Goal: Transaction & Acquisition: Purchase product/service

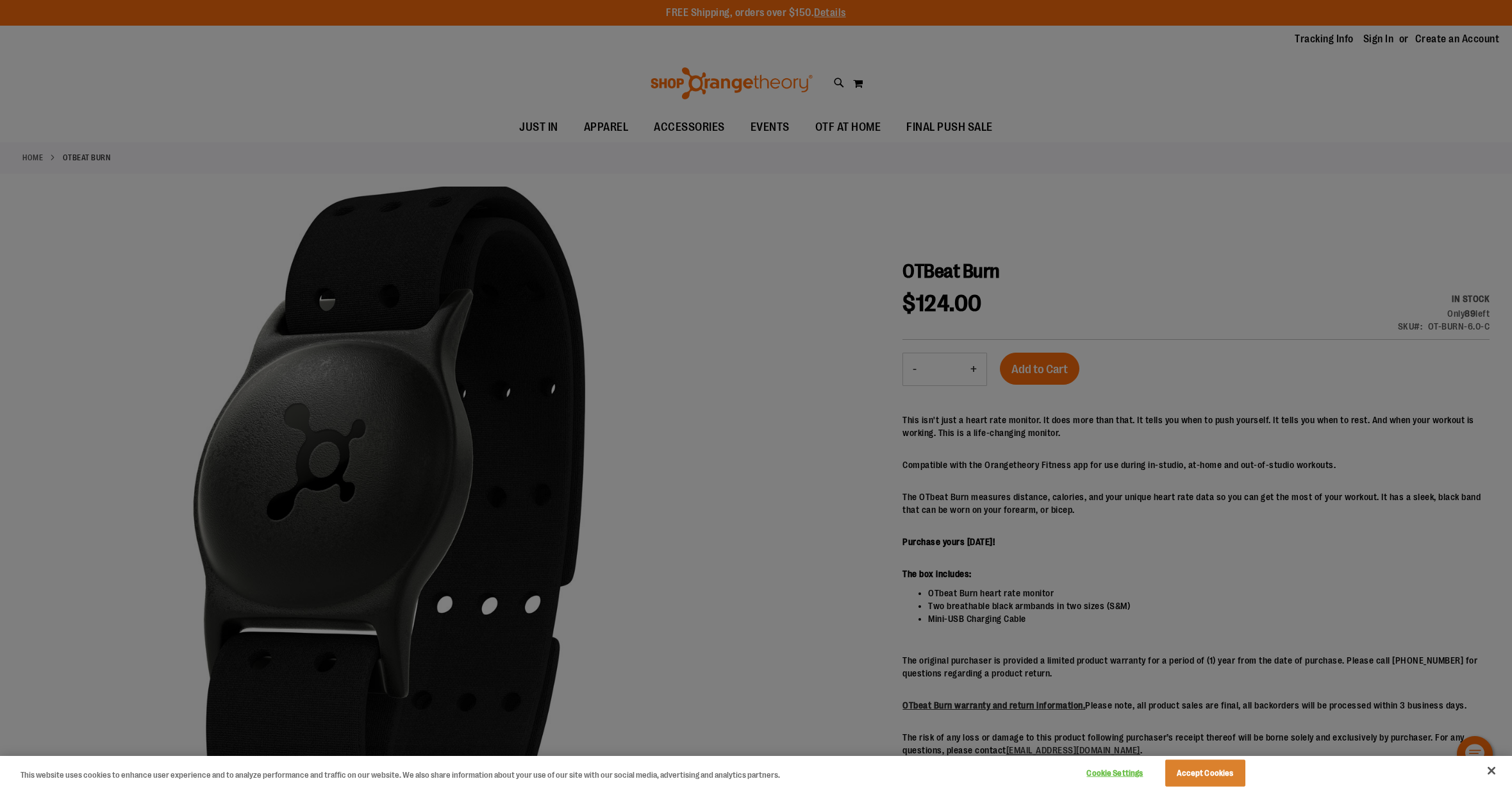
click at [135, 213] on div at bounding box center [756, 394] width 1512 height 788
click at [1258, 207] on div at bounding box center [756, 394] width 1512 height 788
drag, startPoint x: 1211, startPoint y: 774, endPoint x: 1182, endPoint y: 750, distance: 37.6
click at [1211, 774] on button "Accept Cookies" at bounding box center [1205, 772] width 80 height 27
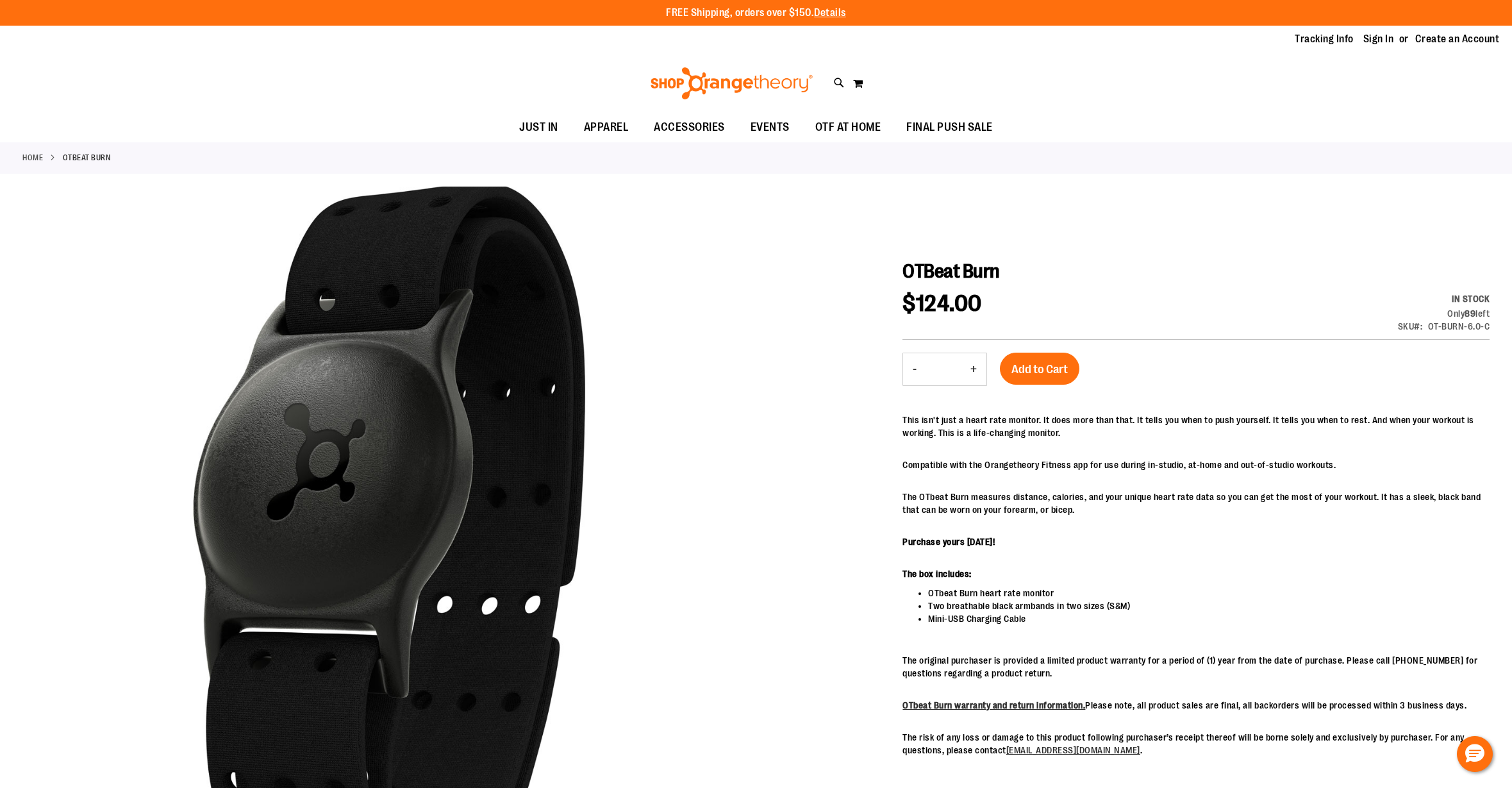
drag, startPoint x: 38, startPoint y: 157, endPoint x: 60, endPoint y: 165, distance: 23.4
click at [38, 157] on link "Home" at bounding box center [33, 158] width 21 height 12
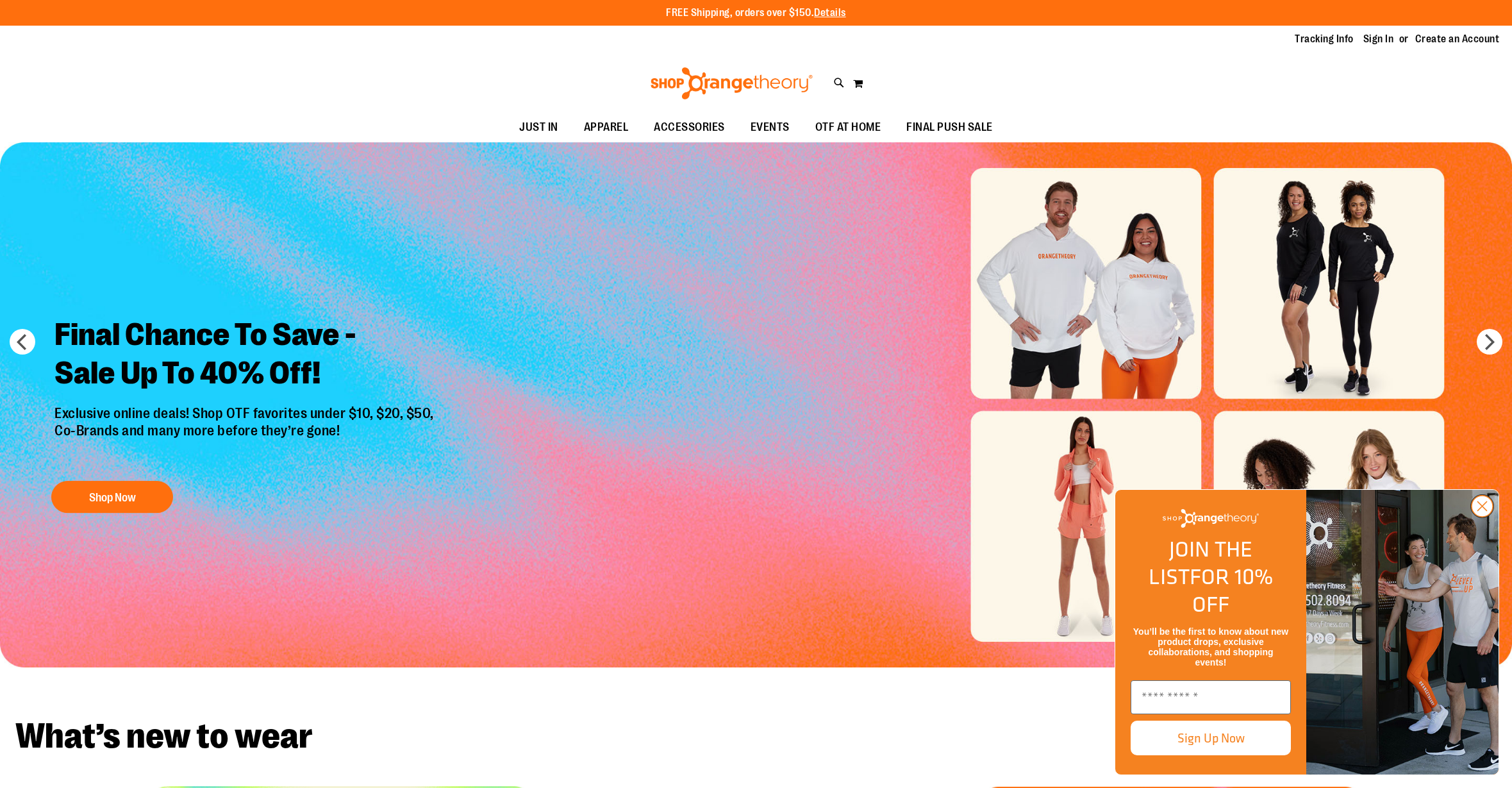
click at [1479, 517] on icon "Close dialog" at bounding box center [1482, 505] width 23 height 23
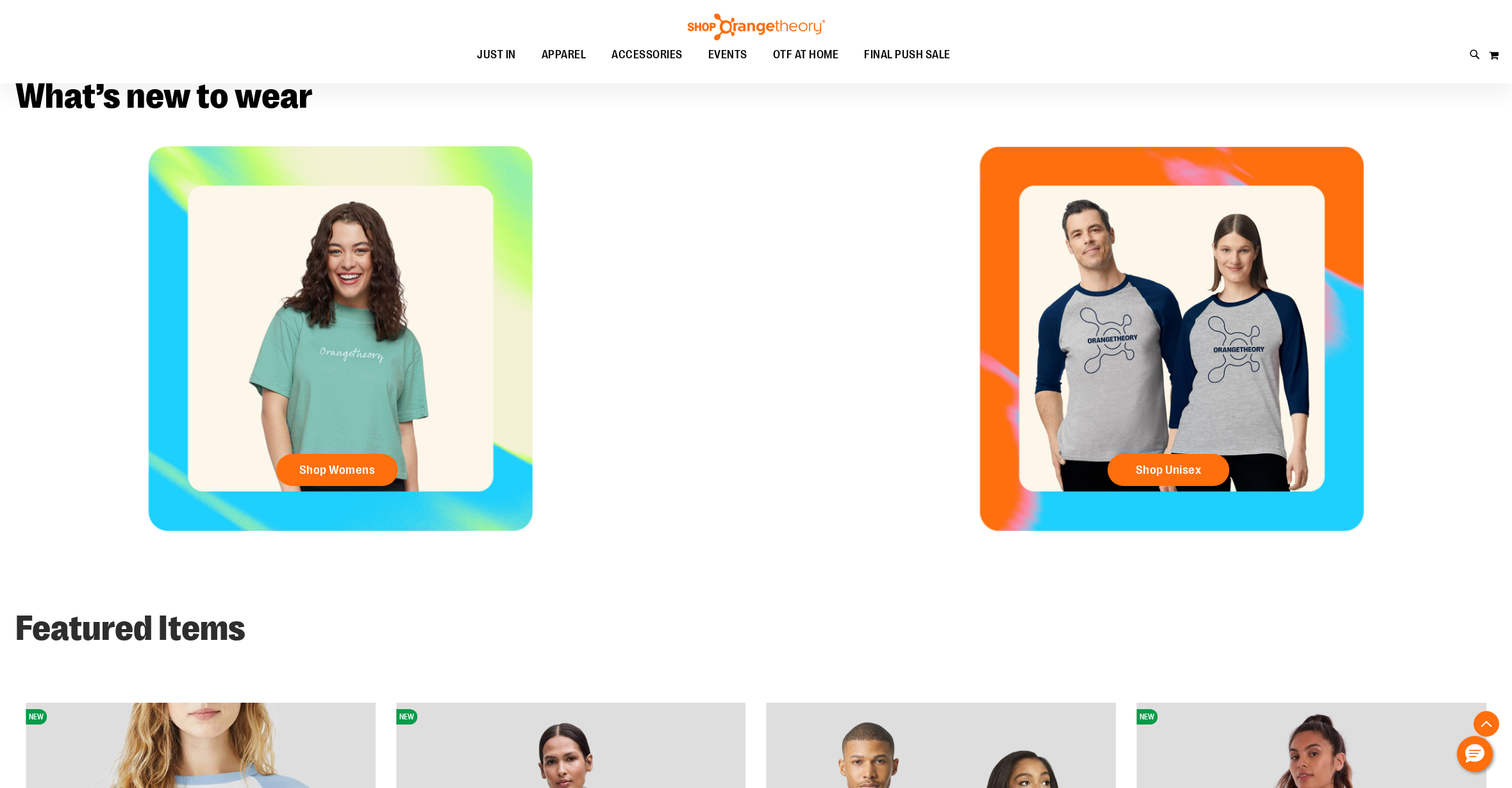
scroll to position [456, 0]
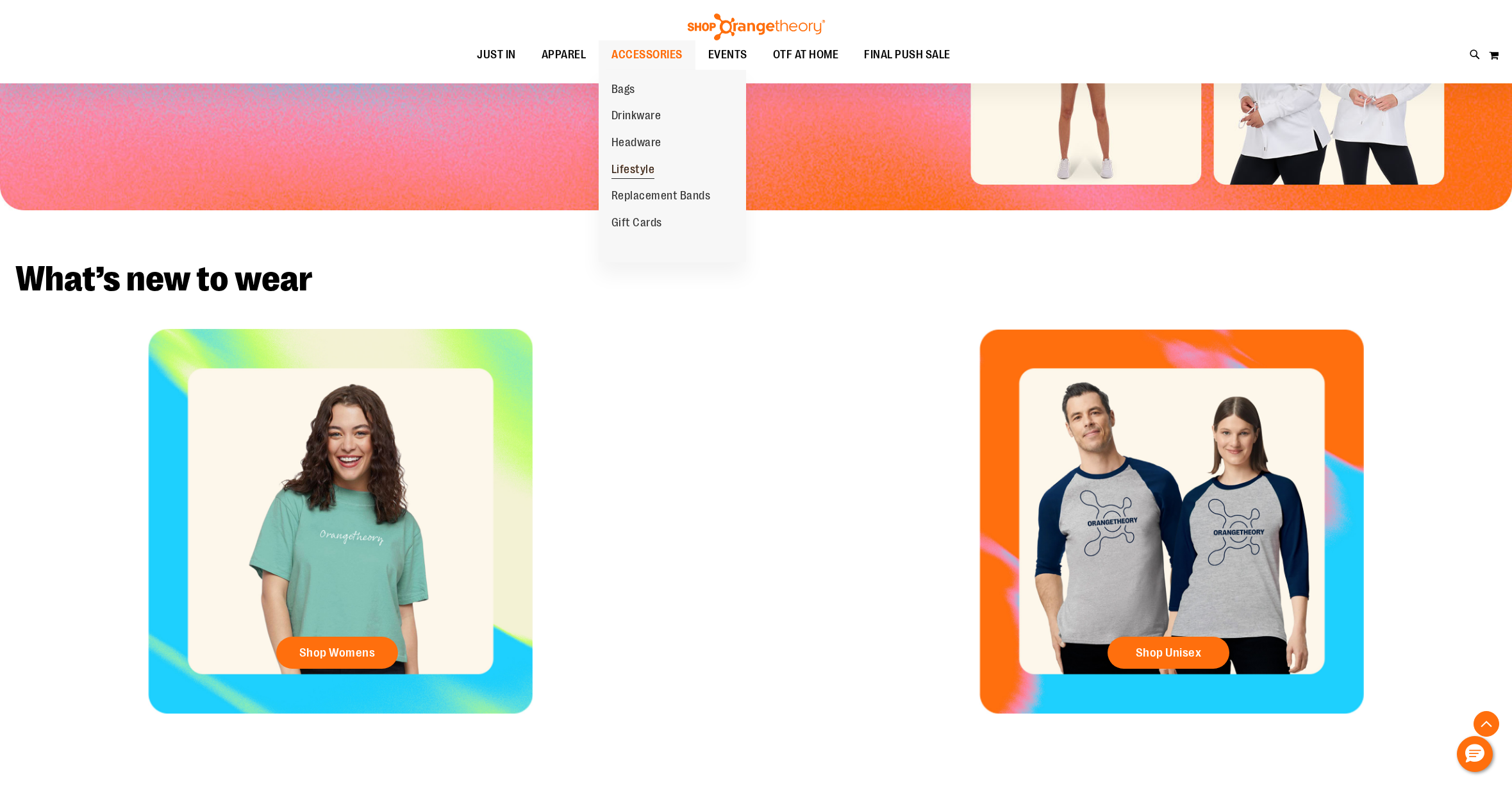
click at [637, 169] on span "Lifestyle" at bounding box center [633, 170] width 43 height 16
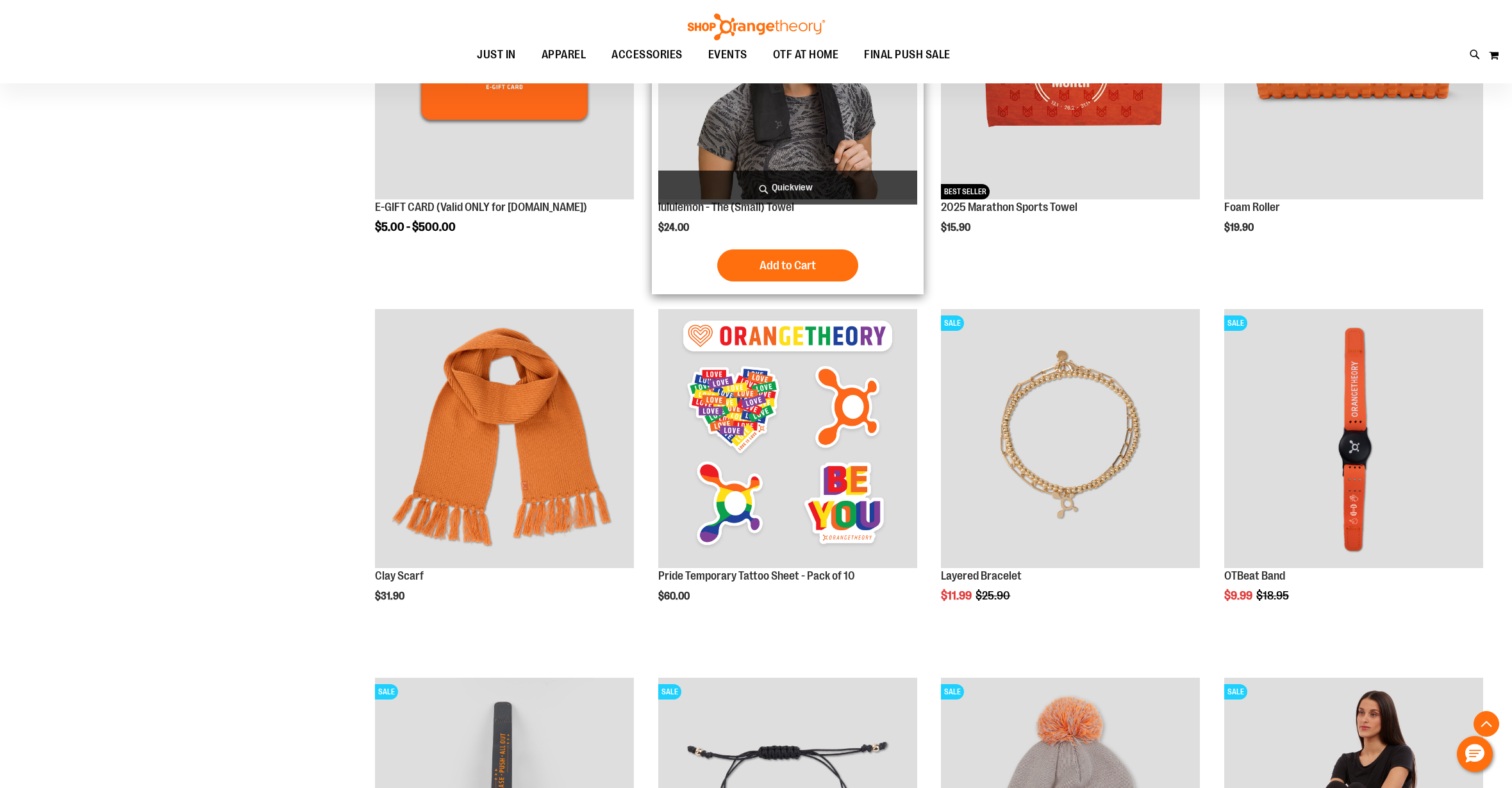
scroll to position [320, 0]
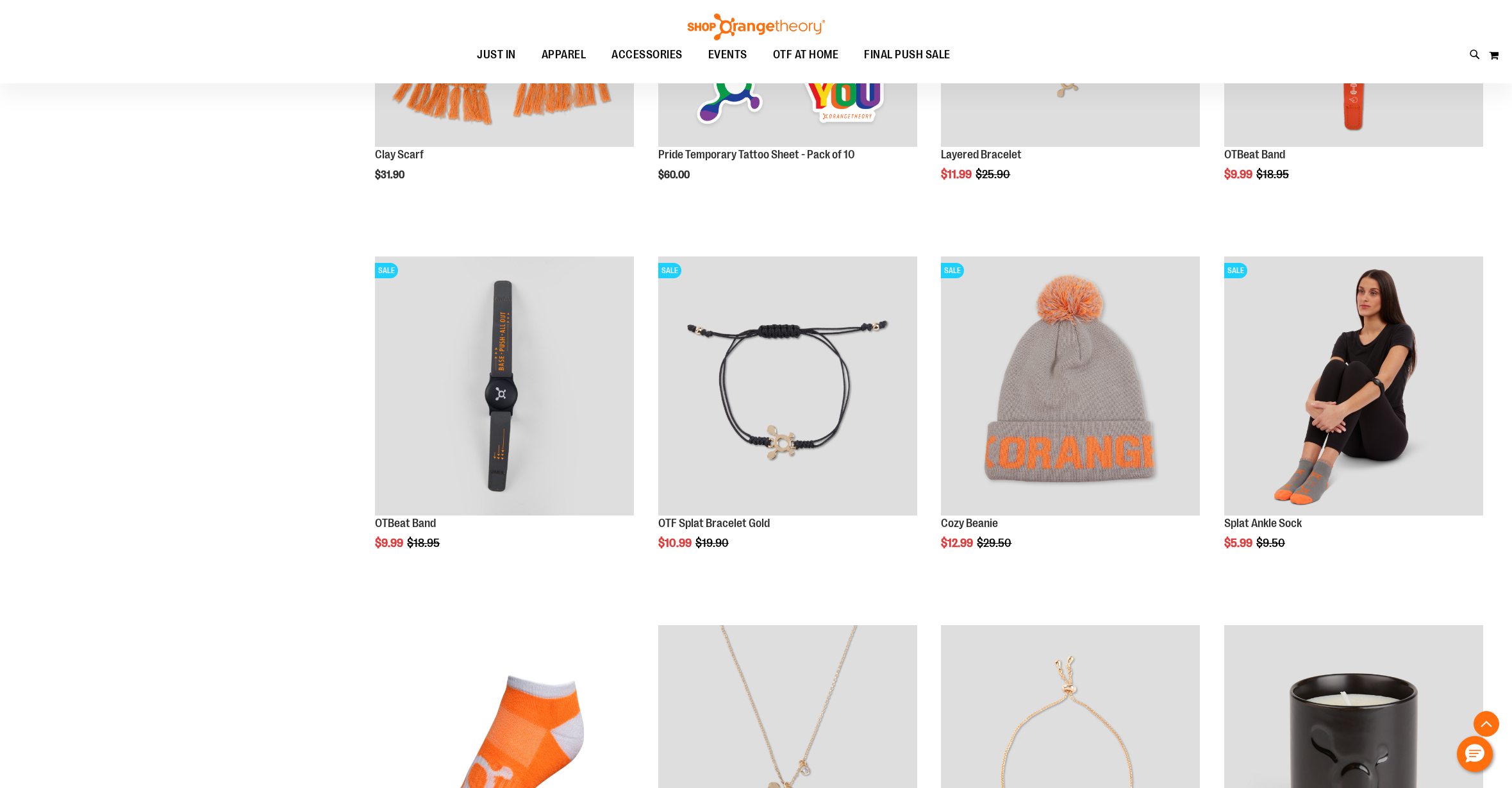
scroll to position [875, 0]
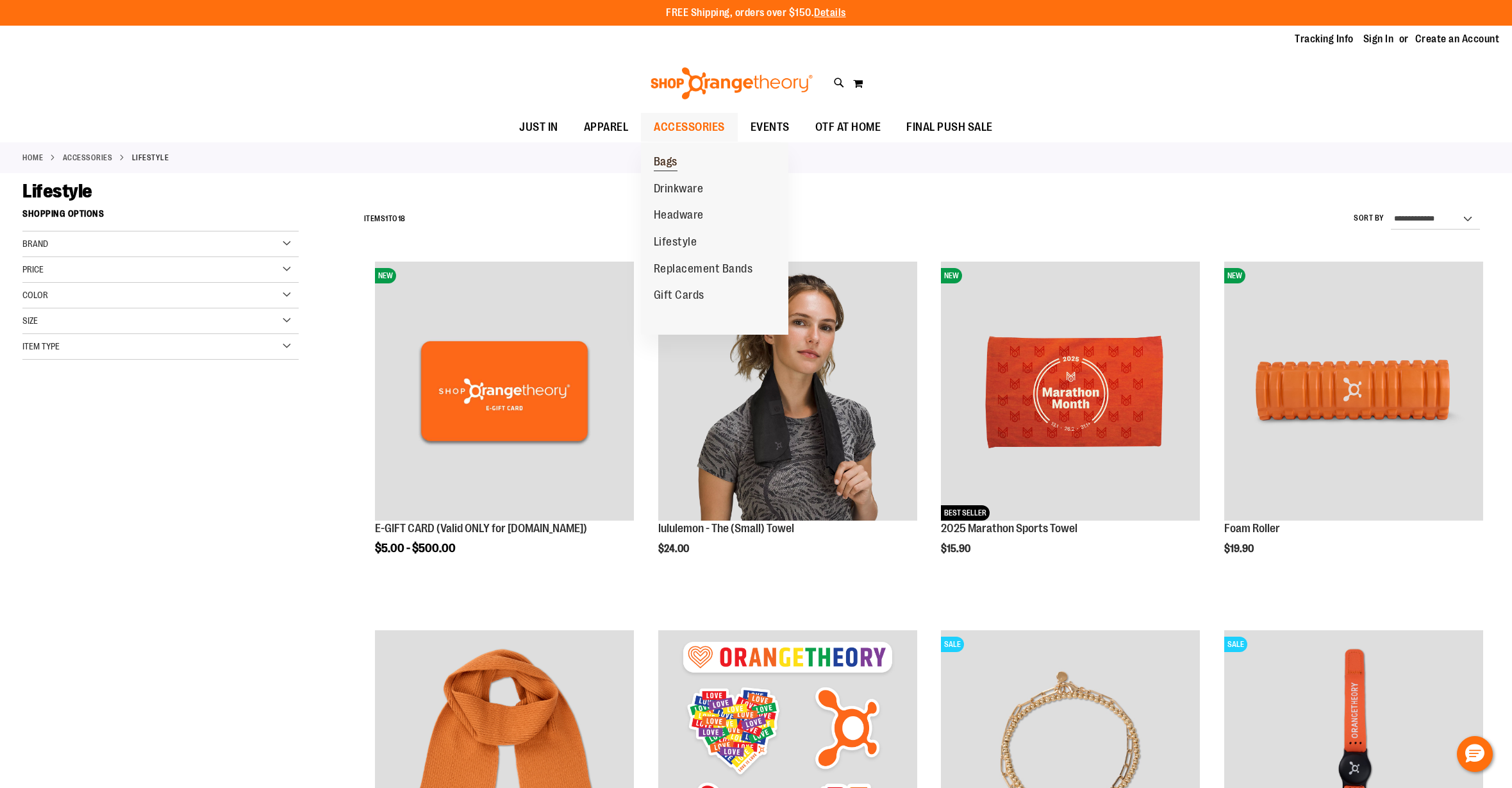
click at [671, 163] on span "Bags" at bounding box center [666, 164] width 24 height 16
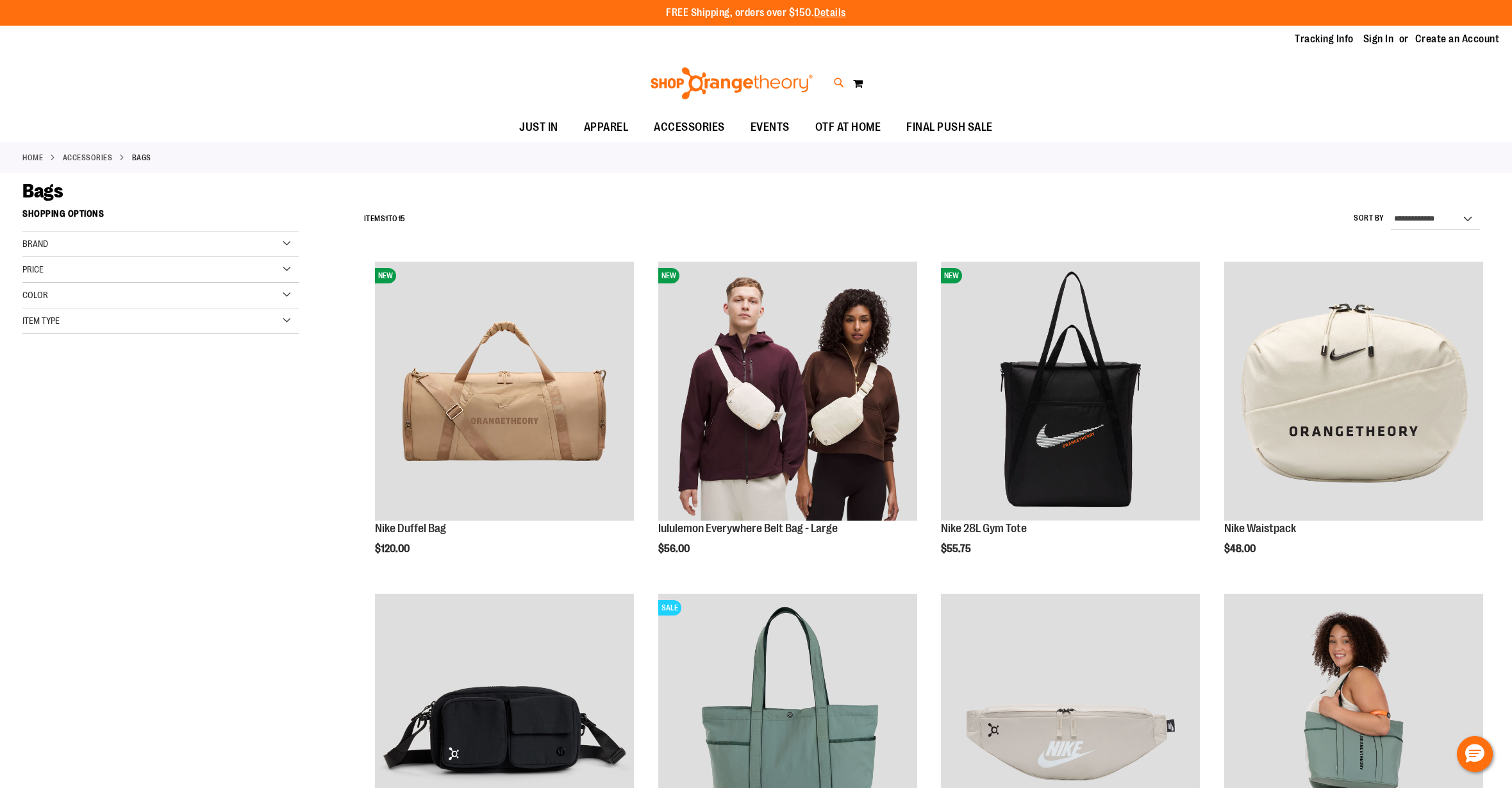
click at [838, 86] on icon at bounding box center [839, 83] width 11 height 15
type input "**********"
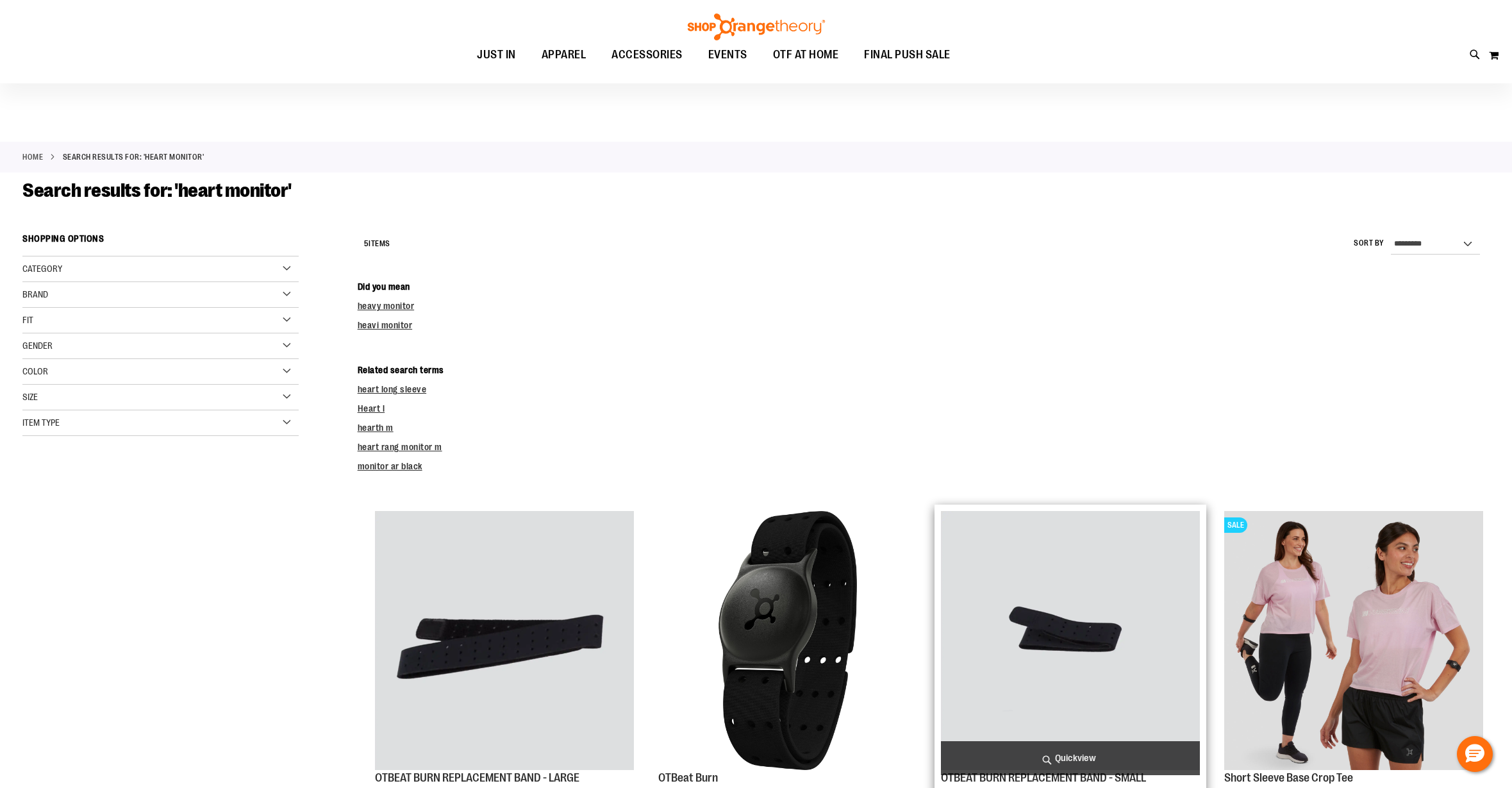
scroll to position [387, 0]
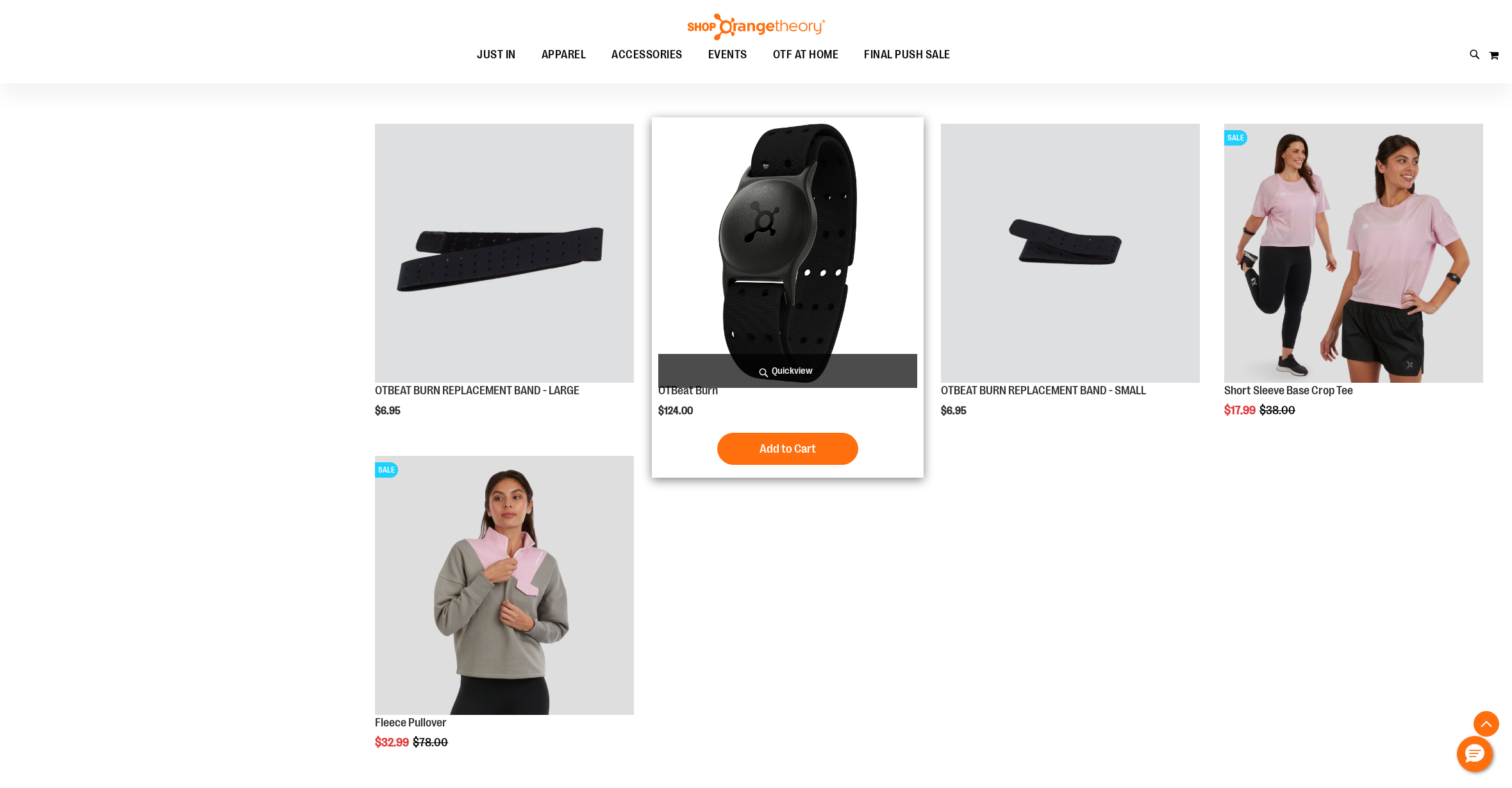
click at [778, 201] on img "product" at bounding box center [787, 253] width 259 height 259
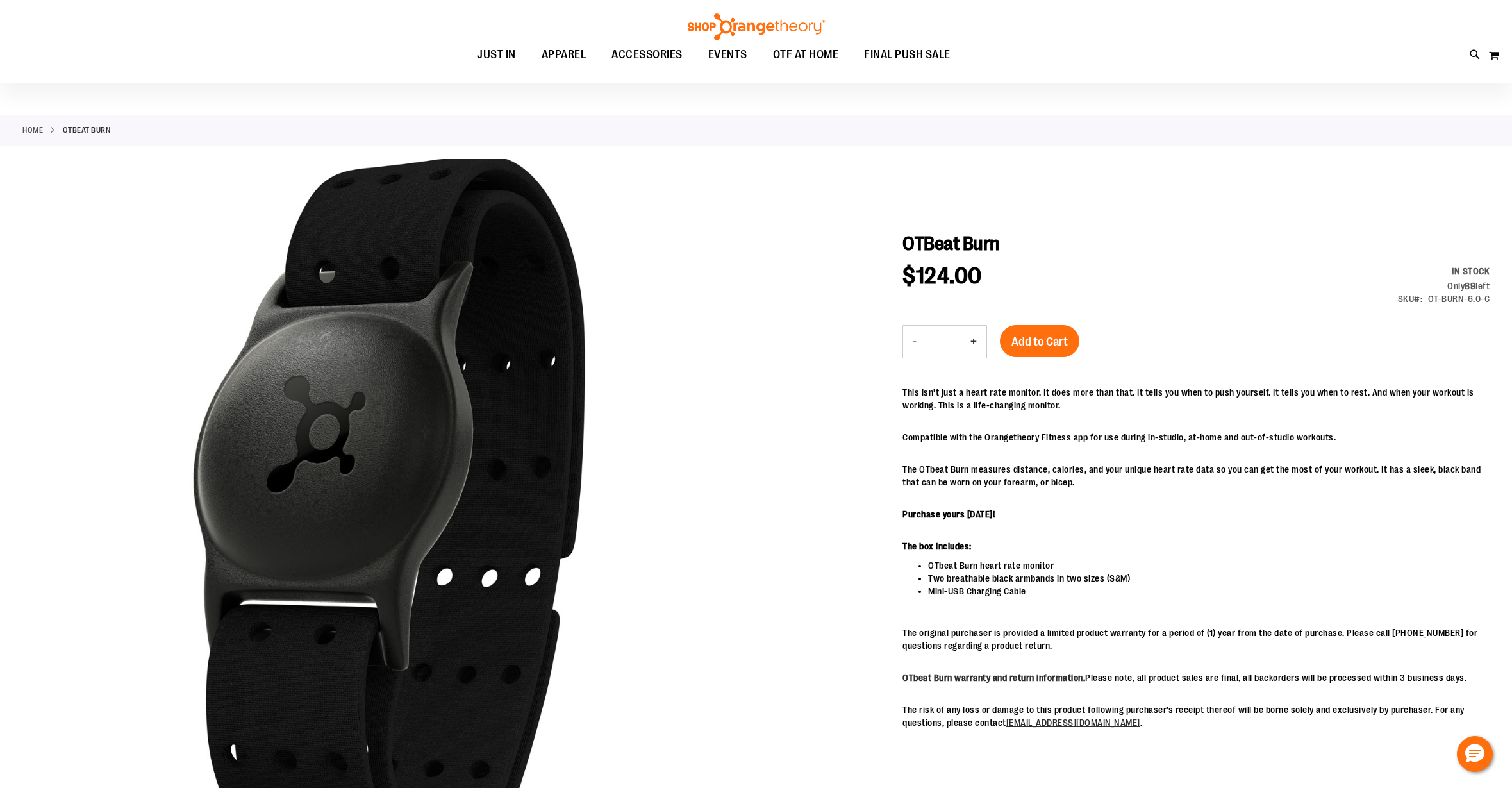
scroll to position [128, 0]
